Goal: Transaction & Acquisition: Purchase product/service

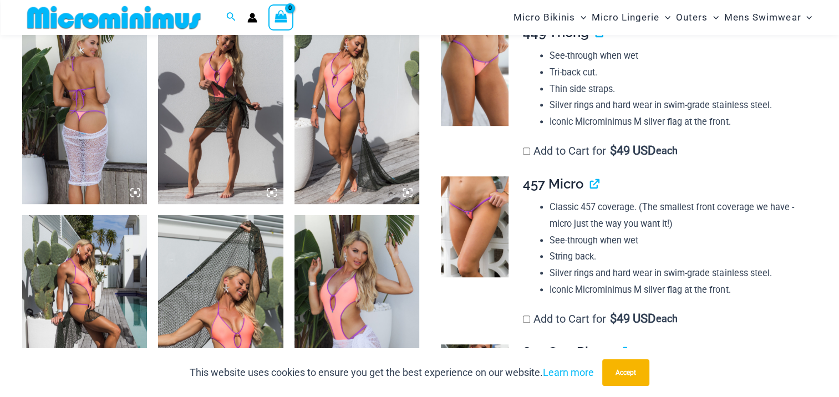
scroll to position [710, 0]
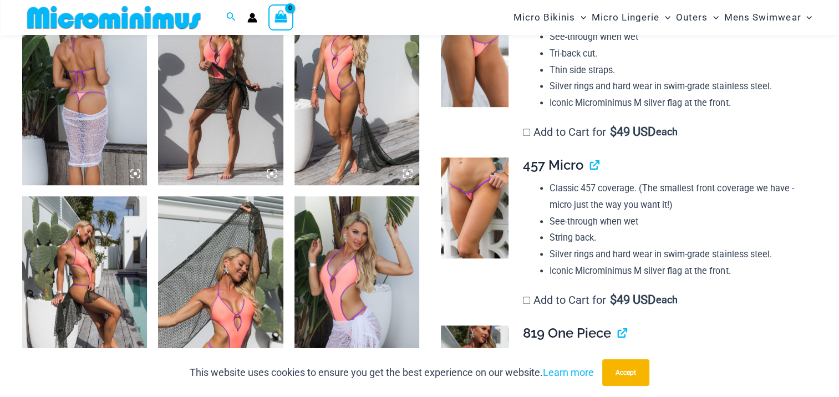
click at [466, 188] on img at bounding box center [474, 207] width 67 height 101
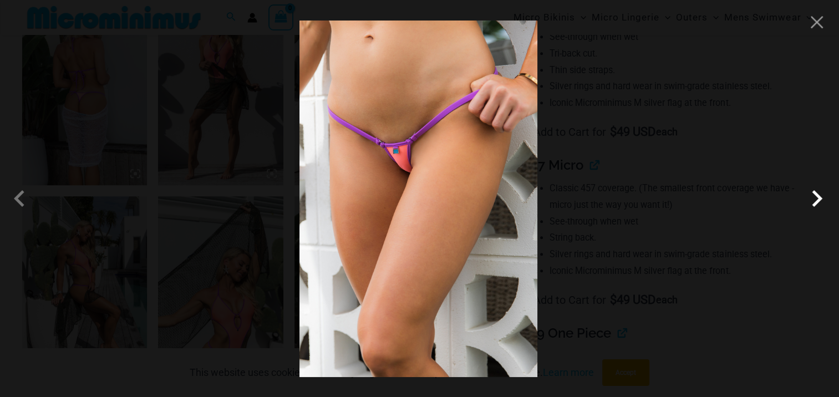
click at [814, 200] on span at bounding box center [816, 198] width 33 height 33
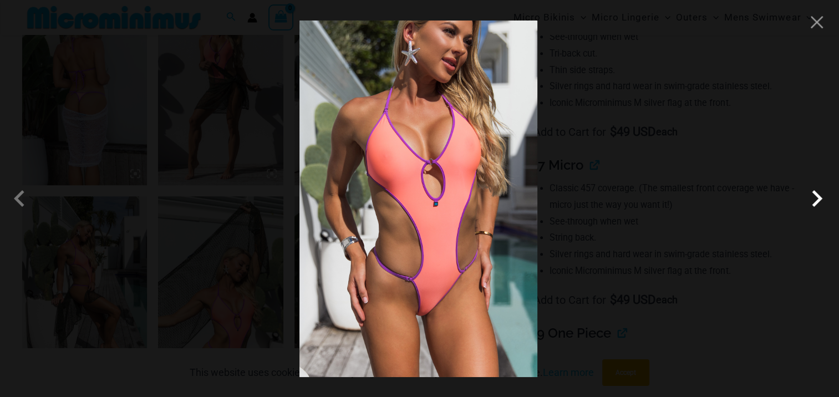
click at [814, 198] on span at bounding box center [816, 198] width 33 height 33
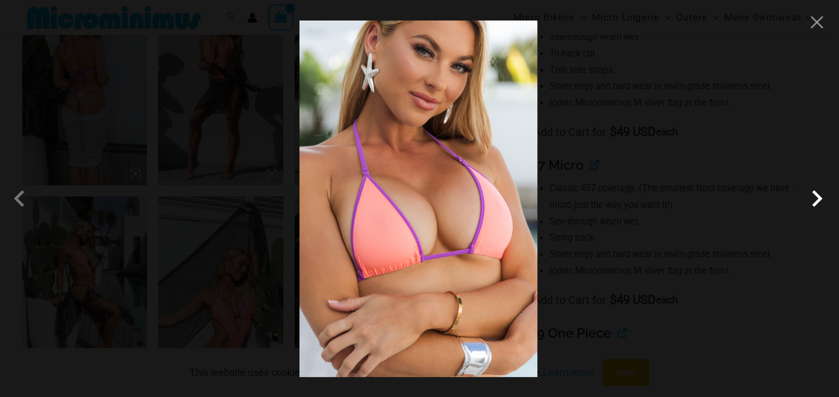
click at [814, 198] on span at bounding box center [816, 198] width 33 height 33
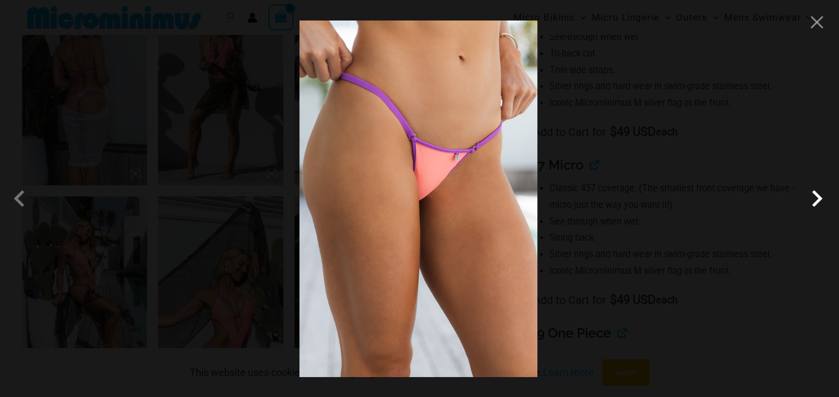
click at [814, 198] on span at bounding box center [816, 198] width 33 height 33
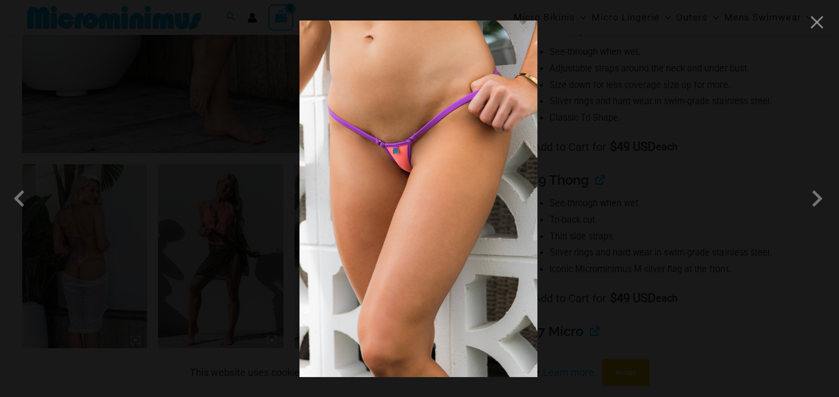
scroll to position [655, 0]
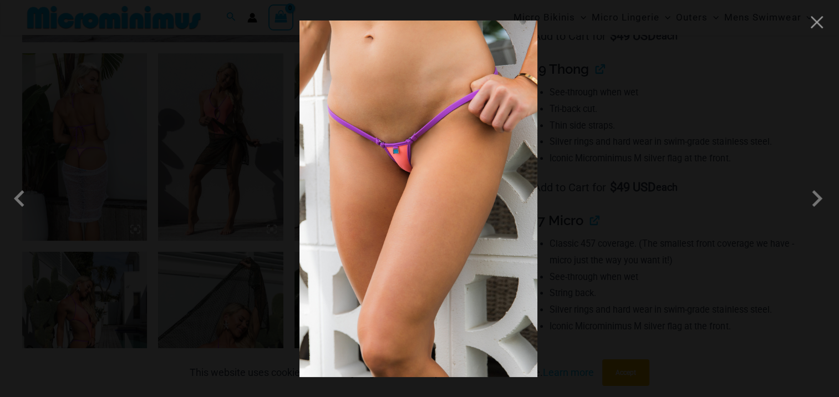
click at [457, 152] on img at bounding box center [418, 199] width 238 height 356
click at [815, 200] on span at bounding box center [816, 198] width 33 height 33
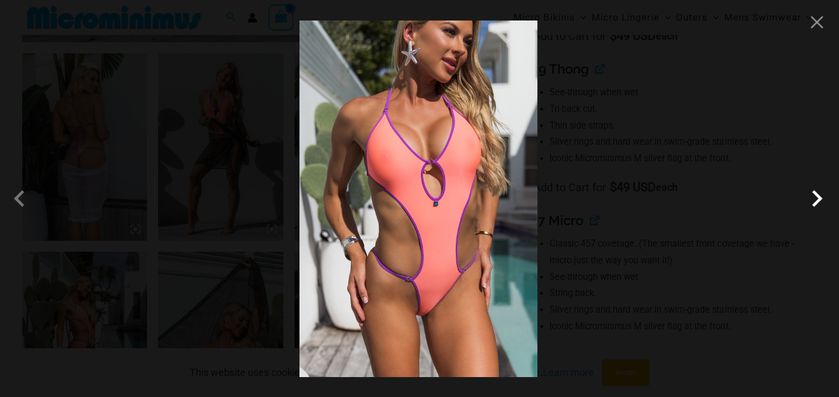
click at [815, 200] on span at bounding box center [816, 198] width 33 height 33
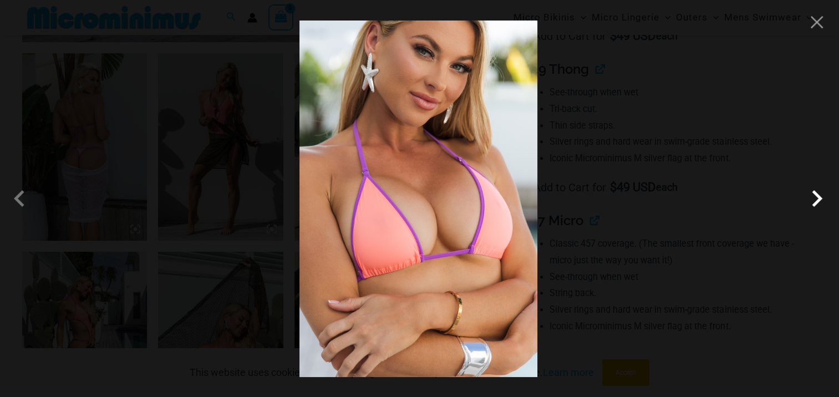
click at [815, 200] on span at bounding box center [816, 198] width 33 height 33
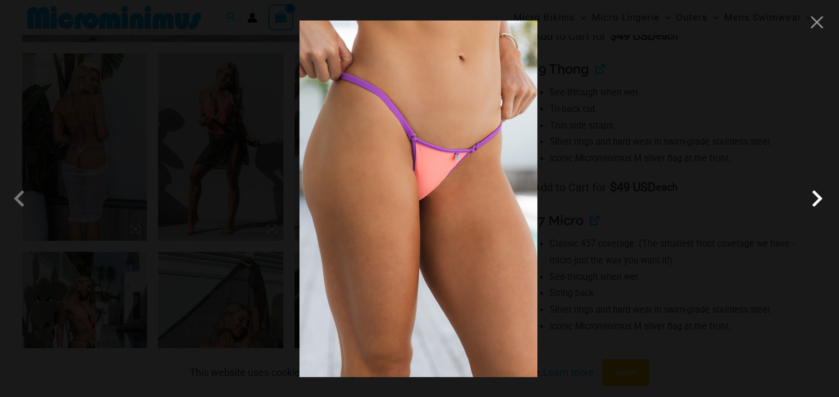
click at [815, 200] on span at bounding box center [816, 198] width 33 height 33
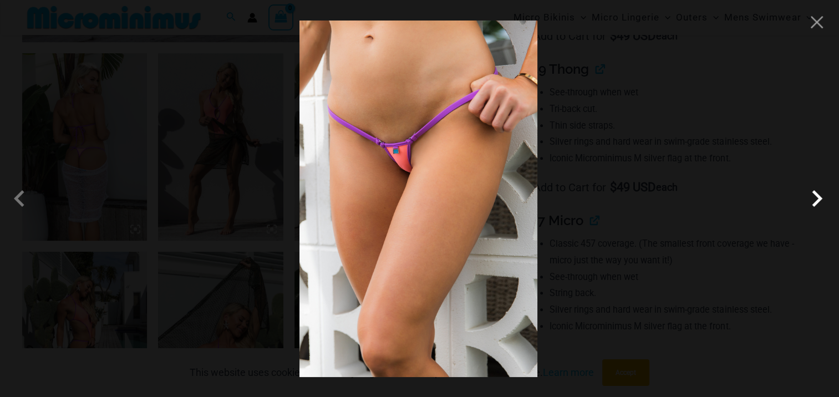
click at [815, 200] on span at bounding box center [816, 198] width 33 height 33
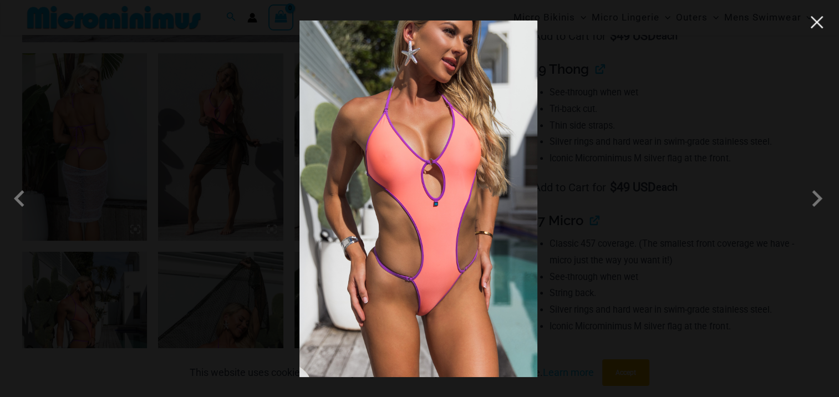
click at [813, 21] on button "Close" at bounding box center [816, 22] width 17 height 17
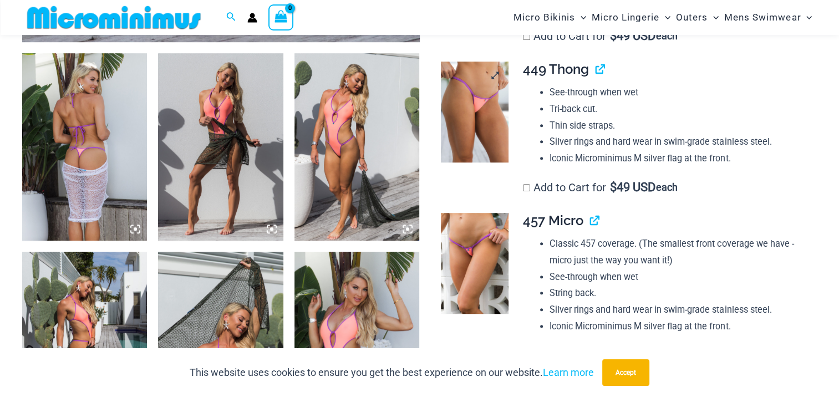
click at [470, 104] on img at bounding box center [474, 112] width 67 height 101
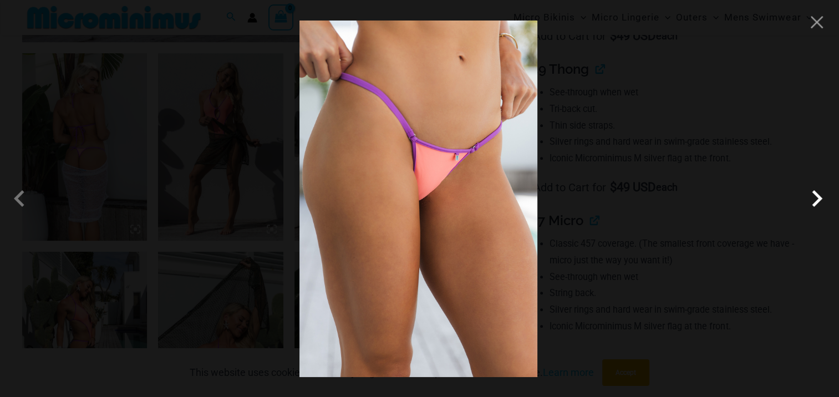
click at [814, 202] on span at bounding box center [816, 198] width 33 height 33
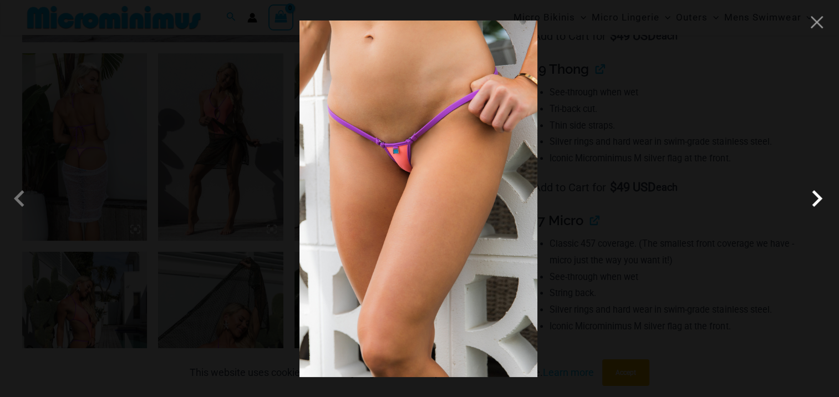
click at [815, 202] on span at bounding box center [816, 198] width 33 height 33
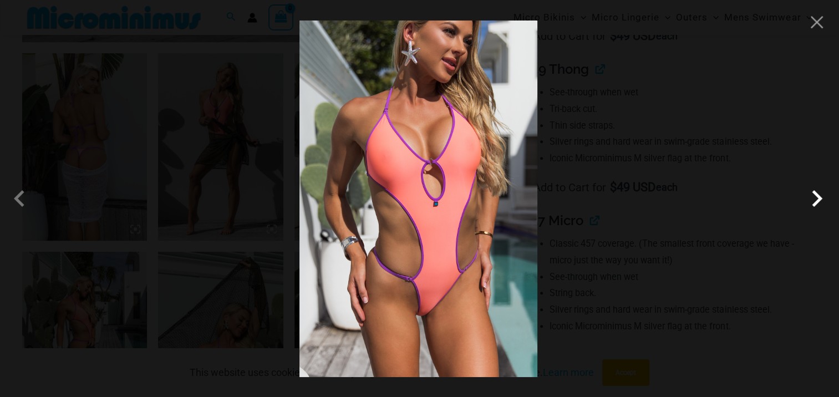
click at [815, 202] on span at bounding box center [816, 198] width 33 height 33
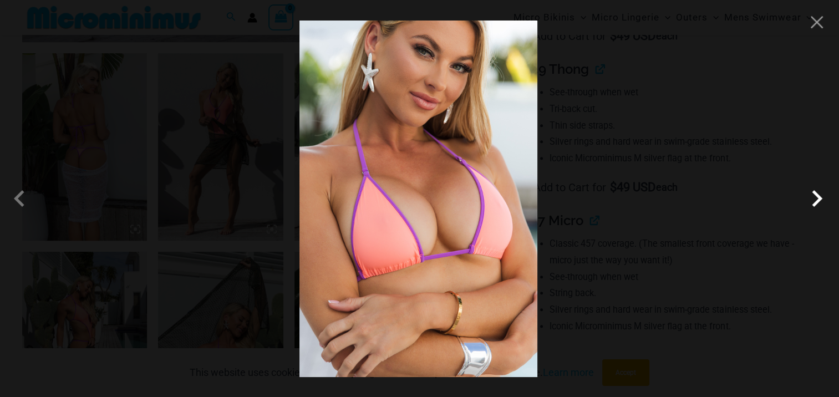
click at [815, 202] on span at bounding box center [816, 198] width 33 height 33
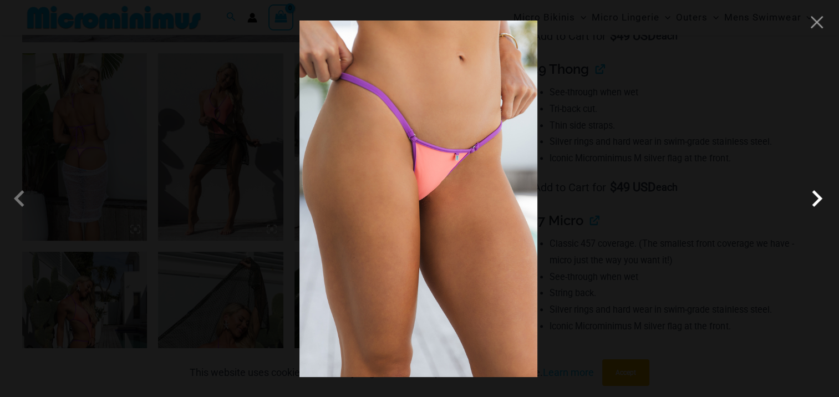
click at [815, 202] on span at bounding box center [816, 198] width 33 height 33
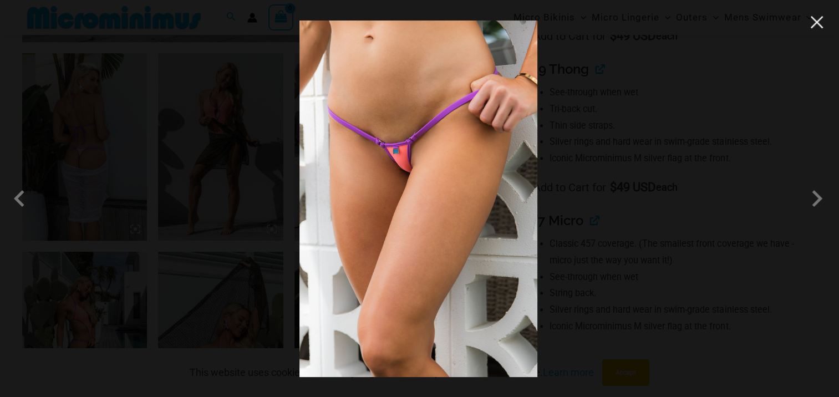
click at [815, 22] on button "Close" at bounding box center [816, 22] width 17 height 17
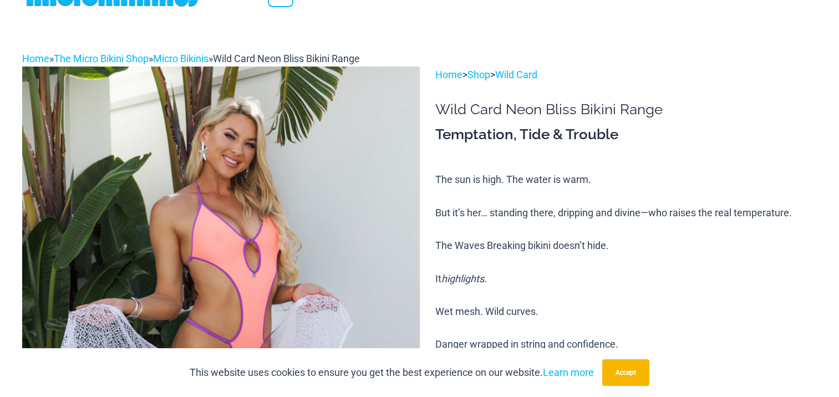
scroll to position [0, 0]
